Goal: Task Accomplishment & Management: Use online tool/utility

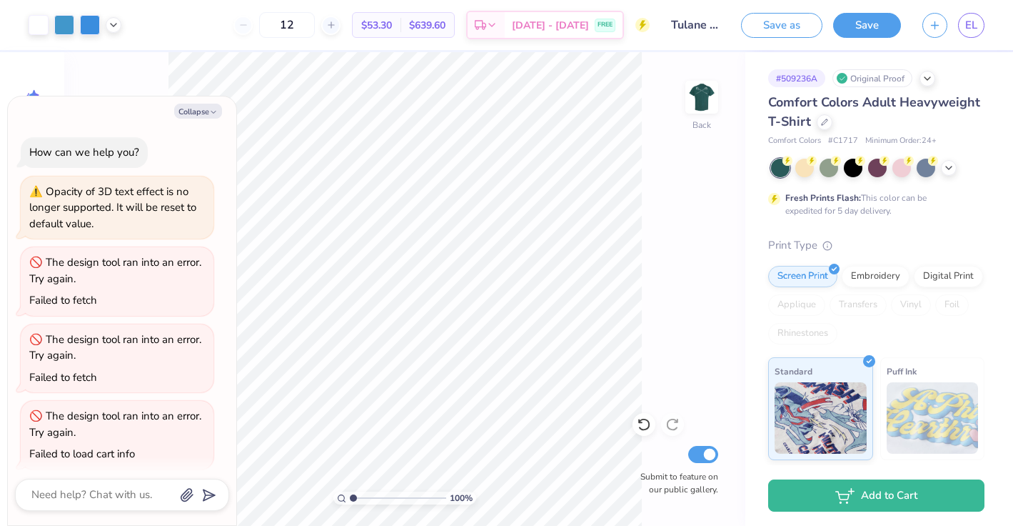
scroll to position [770, 0]
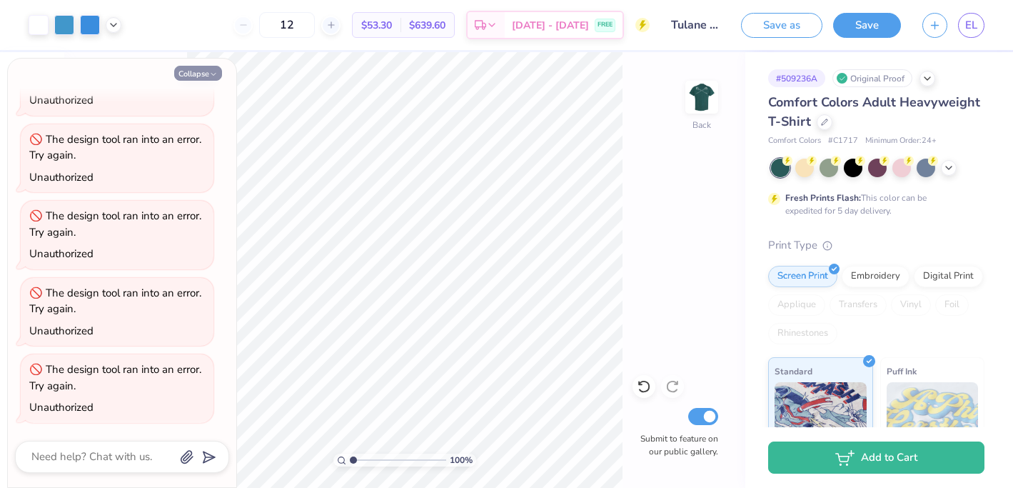
click at [197, 74] on button "Collapse" at bounding box center [198, 73] width 48 height 15
type textarea "x"
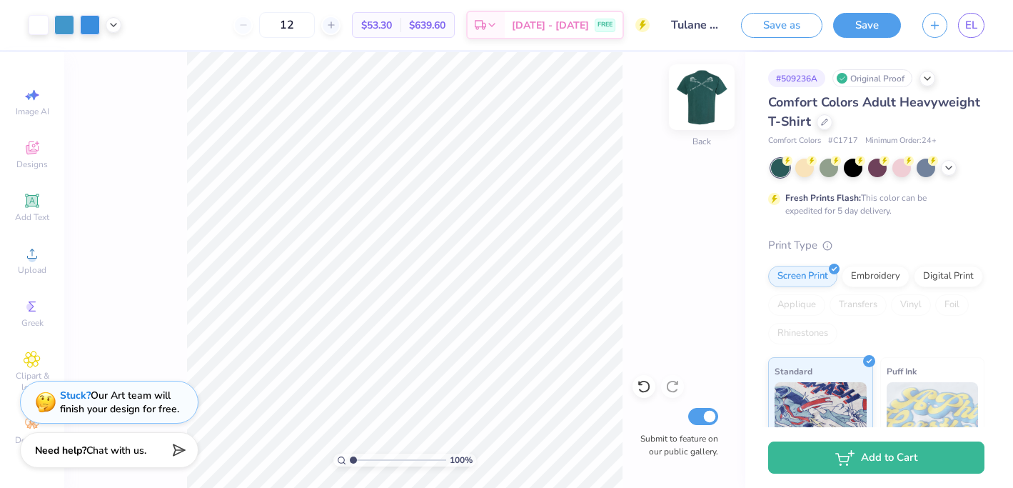
click at [689, 106] on img at bounding box center [701, 97] width 57 height 57
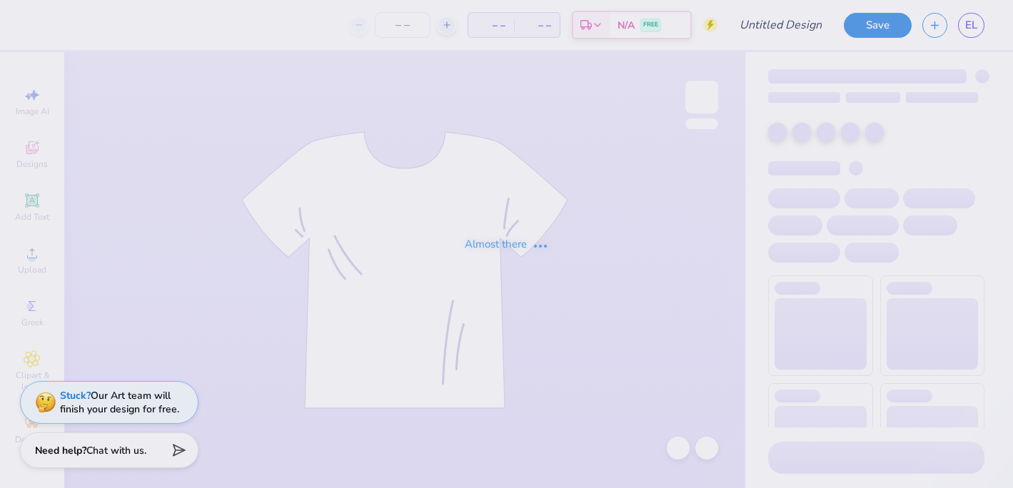
type input "Tulane lax"
type input "12"
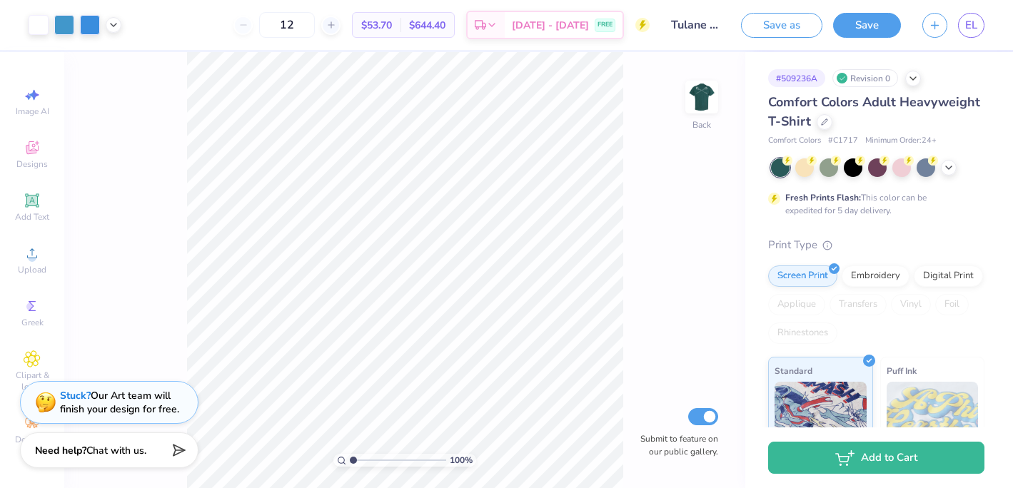
click at [713, 96] on img at bounding box center [702, 97] width 29 height 29
click at [707, 86] on img at bounding box center [701, 97] width 57 height 57
click at [867, 17] on button "Save" at bounding box center [867, 23] width 68 height 25
